Goal: Find specific page/section: Find specific page/section

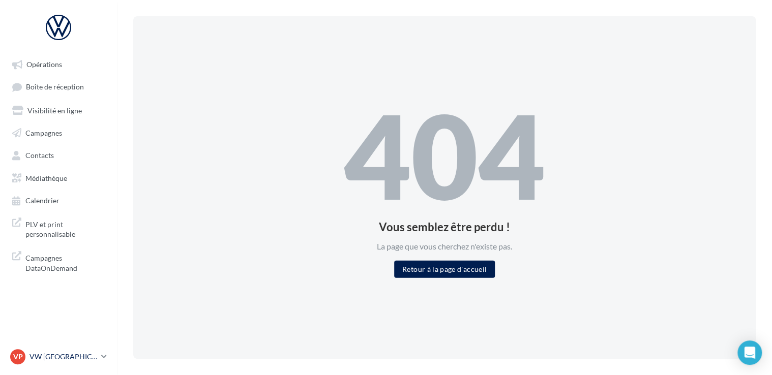
click at [66, 355] on p "VW [GEOGRAPHIC_DATA] 13" at bounding box center [64, 357] width 68 height 10
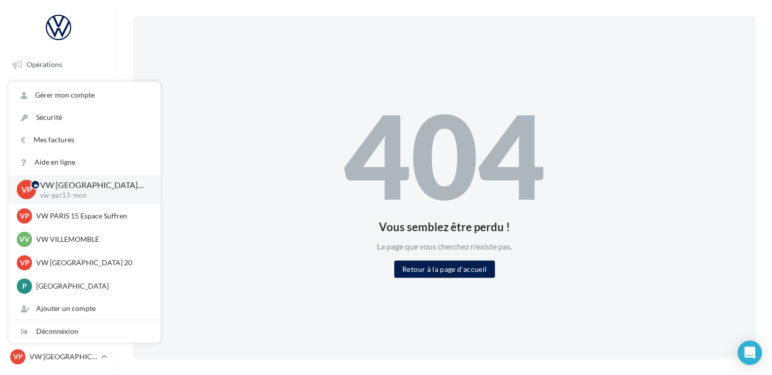
drag, startPoint x: 199, startPoint y: 188, endPoint x: 189, endPoint y: 176, distance: 16.3
click at [200, 188] on div "404 Vous semblez être perdu ! La page que vous cherchez n'existe pas. Retour à …" at bounding box center [444, 187] width 623 height 343
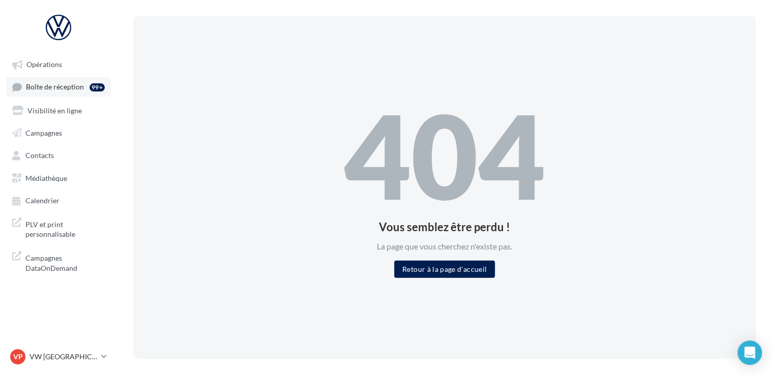
click at [55, 85] on span "Boîte de réception" at bounding box center [55, 87] width 58 height 9
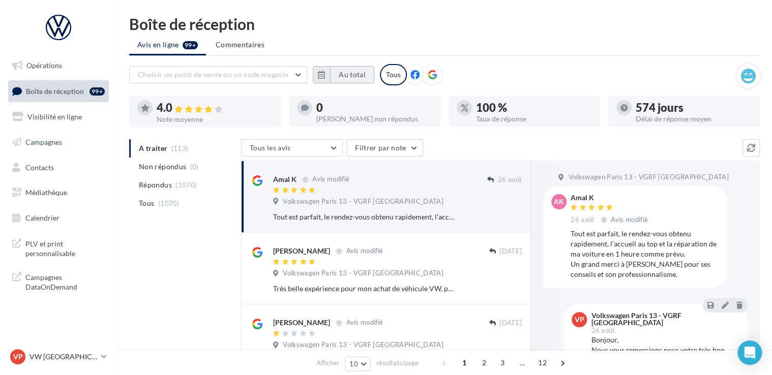
click at [339, 71] on button "Au total" at bounding box center [352, 74] width 44 height 17
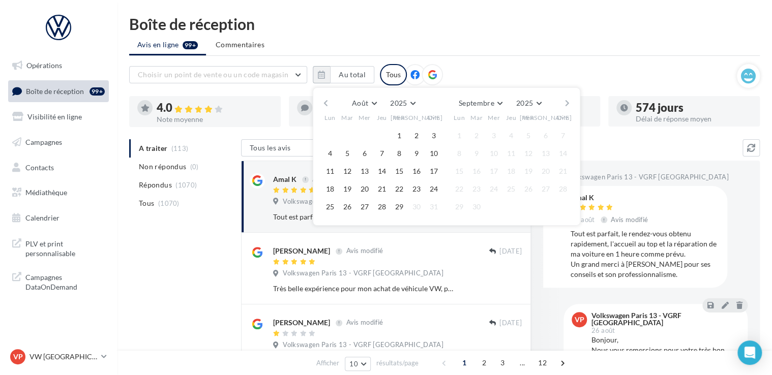
click at [328, 103] on button "button" at bounding box center [326, 103] width 9 height 14
click at [340, 134] on button "1" at bounding box center [347, 135] width 15 height 15
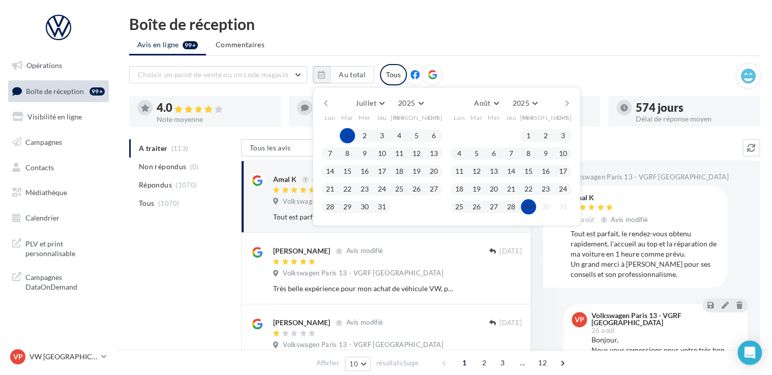
click at [532, 205] on button "29" at bounding box center [528, 206] width 15 height 15
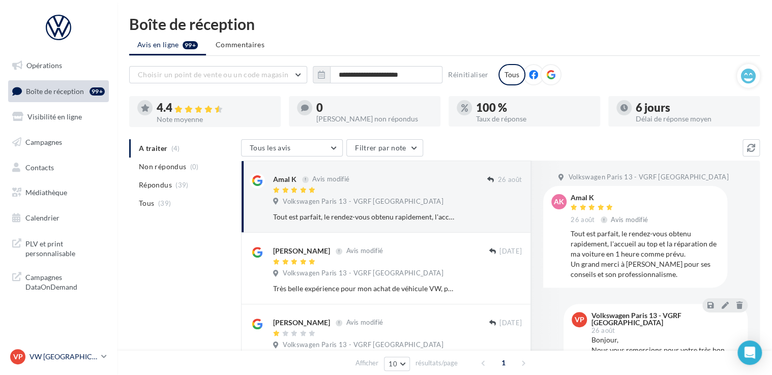
click at [51, 356] on p "VW [GEOGRAPHIC_DATA] 13" at bounding box center [64, 357] width 68 height 10
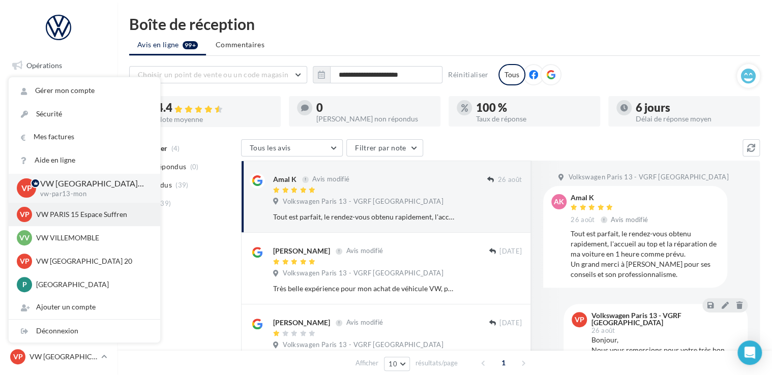
click at [83, 213] on p "VW PARIS 15 Espace Suffren" at bounding box center [92, 215] width 112 height 10
